Goal: Check status: Check status

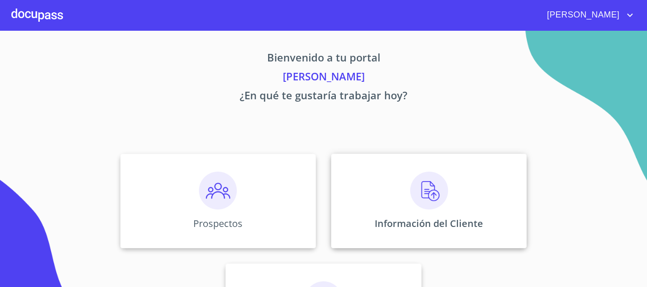
click at [433, 198] on img at bounding box center [429, 191] width 38 height 38
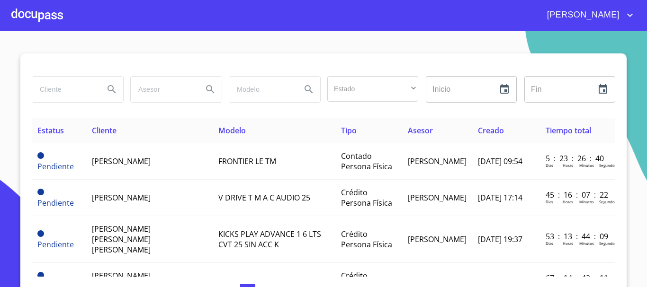
click at [74, 96] on input "search" at bounding box center [64, 90] width 64 height 26
type input "[PERSON_NAME]"
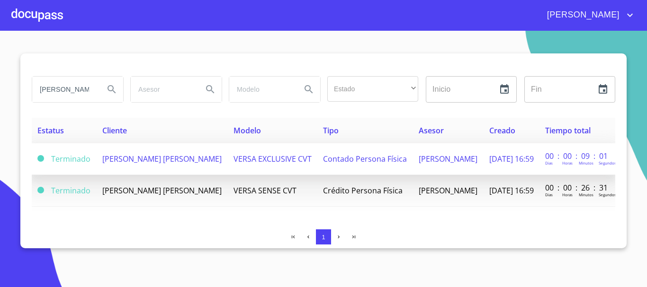
click at [164, 166] on td "[PERSON_NAME] [PERSON_NAME]" at bounding box center [162, 159] width 131 height 32
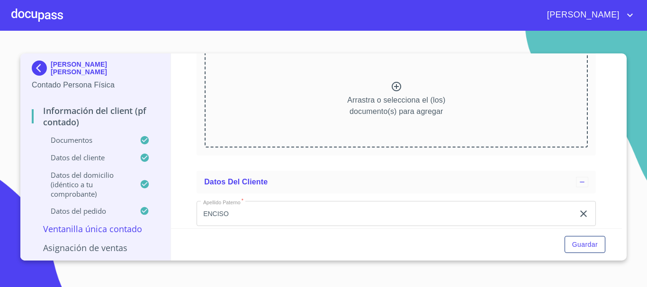
scroll to position [1326, 0]
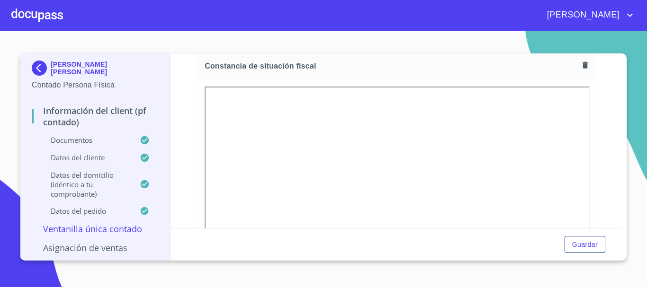
click at [197, 177] on div at bounding box center [396, 215] width 398 height 272
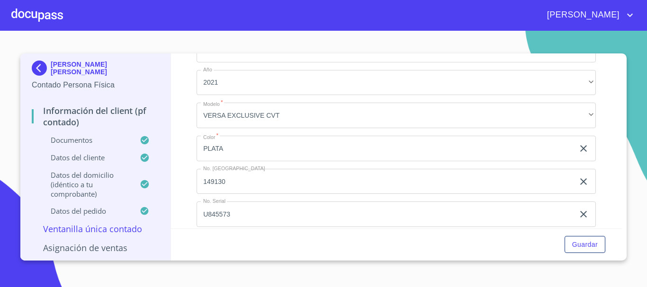
scroll to position [2588, 0]
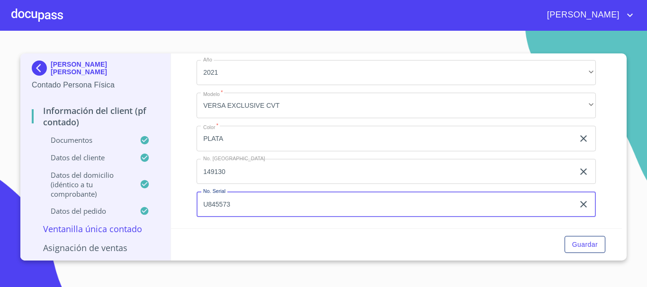
drag, startPoint x: 260, startPoint y: 206, endPoint x: 128, endPoint y: 211, distance: 132.7
click at [128, 211] on div "[PERSON_NAME] [PERSON_NAME] Contado Persona Física Información del Client (PF c…" at bounding box center [320, 157] width 601 height 207
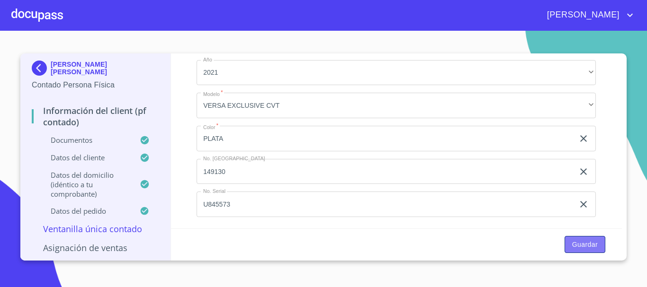
click at [574, 243] on span "Guardar" at bounding box center [585, 245] width 26 height 12
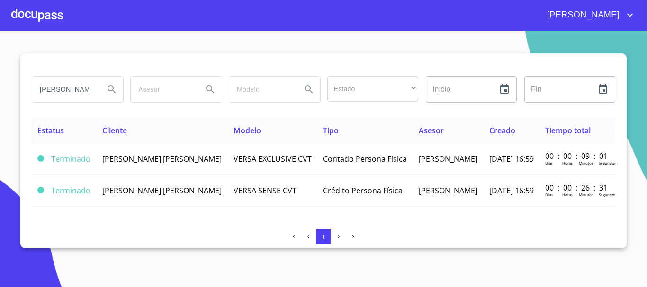
click at [22, 18] on div at bounding box center [37, 15] width 52 height 30
